Goal: Task Accomplishment & Management: Manage account settings

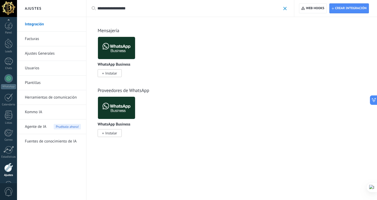
scroll to position [18, 0]
click at [11, 63] on div at bounding box center [8, 61] width 8 height 8
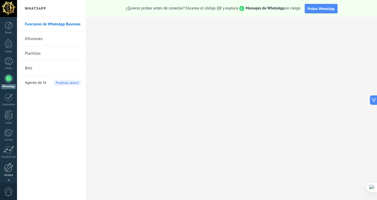
click at [8, 173] on link "Ajustes" at bounding box center [8, 170] width 17 height 14
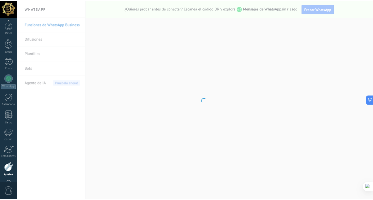
scroll to position [18, 0]
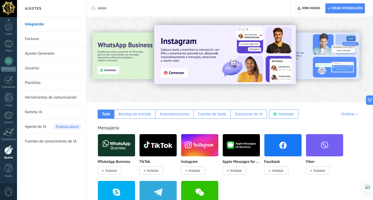
click at [117, 8] on input "text" at bounding box center [189, 8] width 185 height 5
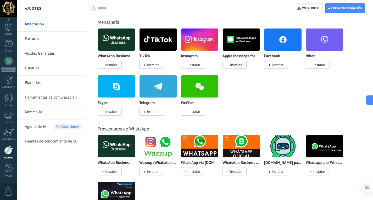
scroll to position [131, 0]
